Goal: Find specific page/section: Find specific page/section

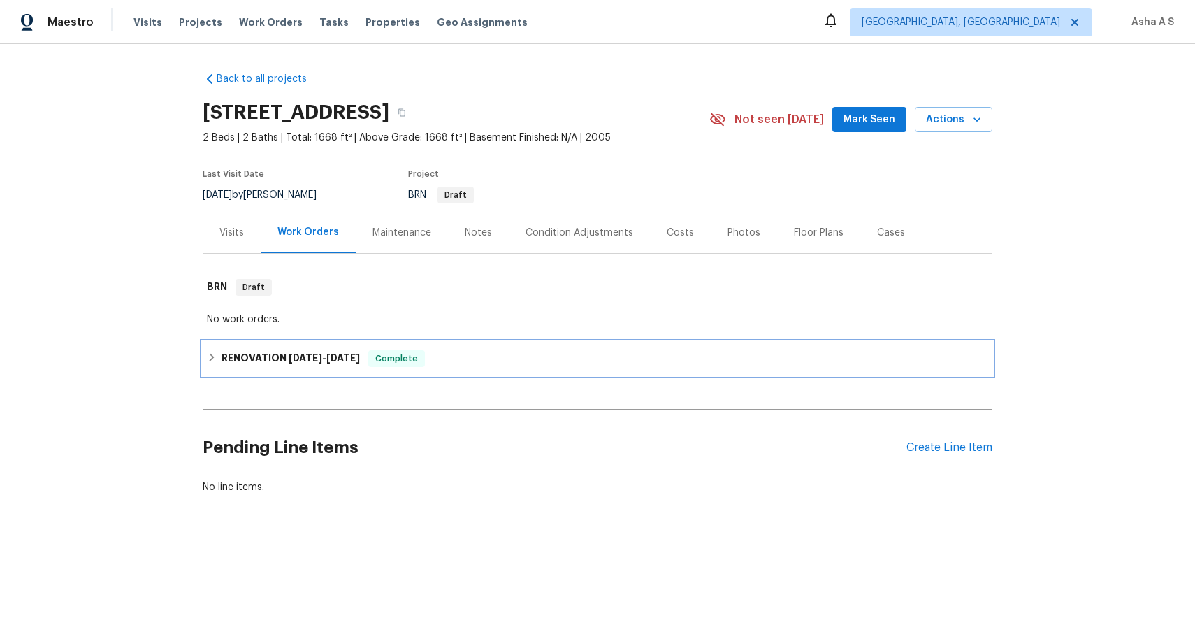
click at [254, 352] on h6 "RENOVATION 8/4/25 - 8/9/25" at bounding box center [291, 358] width 138 height 17
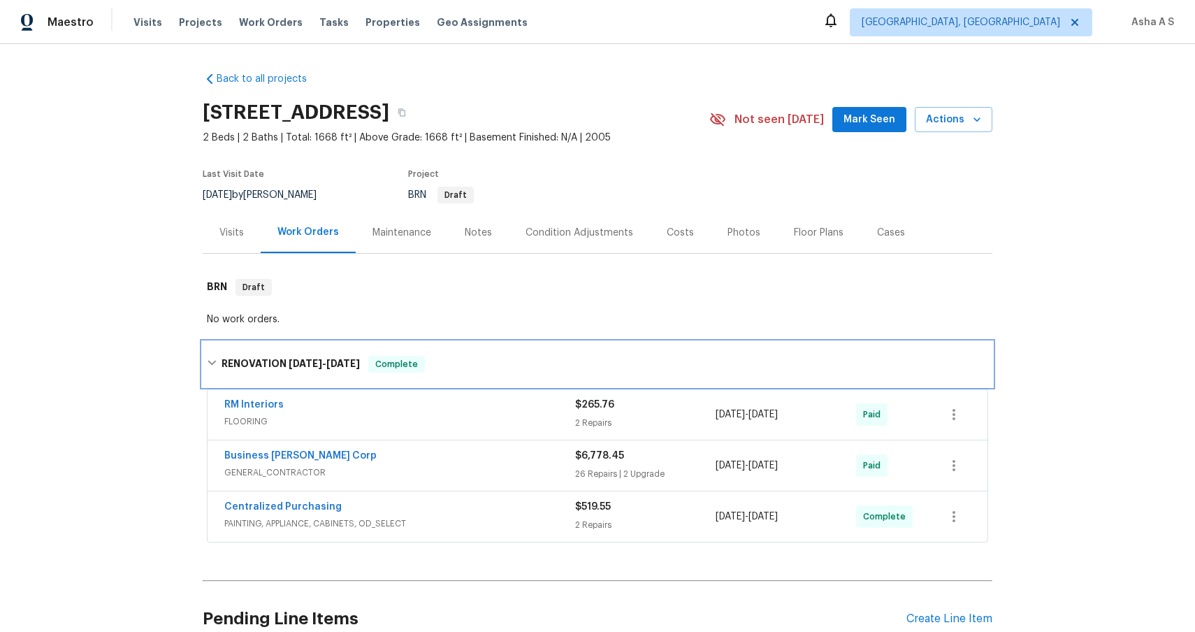
click at [208, 358] on icon at bounding box center [212, 363] width 10 height 10
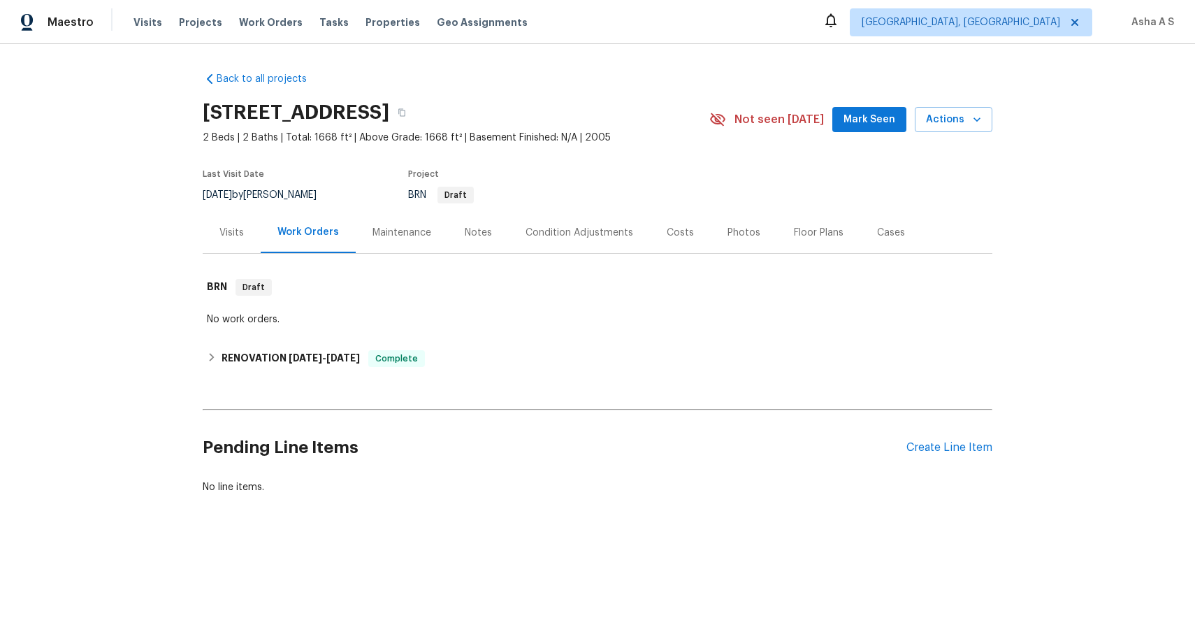
click at [235, 227] on div "Visits" at bounding box center [232, 233] width 24 height 14
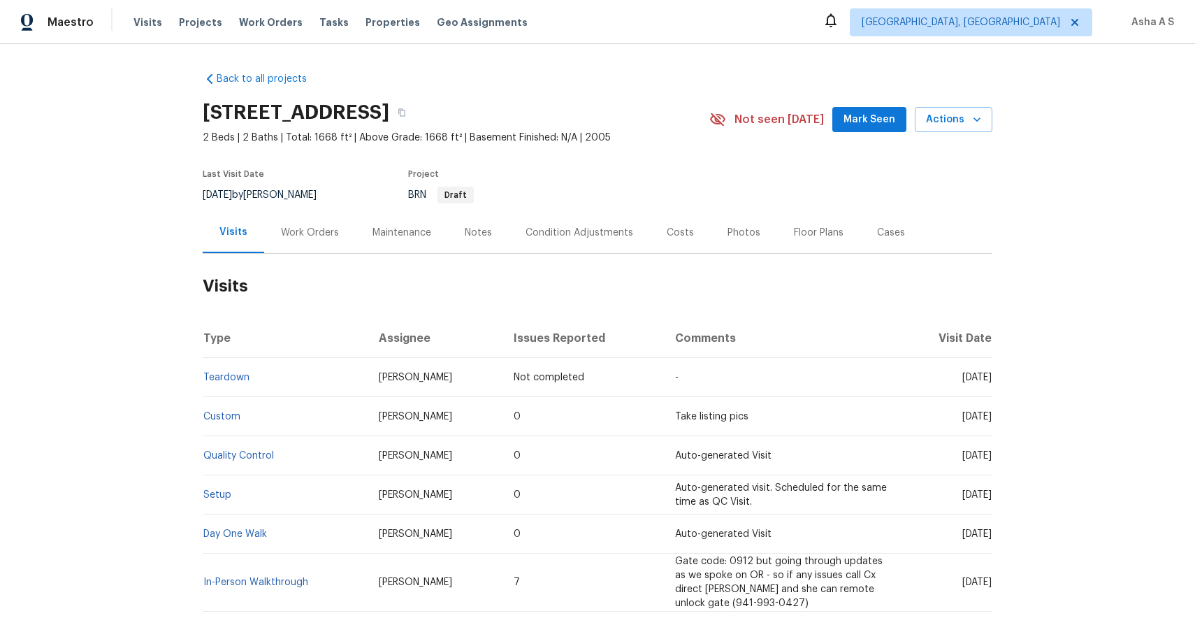
click at [406, 241] on div "Maintenance" at bounding box center [402, 232] width 92 height 41
